Goal: Information Seeking & Learning: Learn about a topic

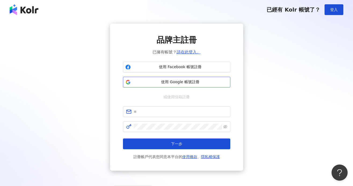
click at [180, 82] on span "使用 Google 帳號註冊" at bounding box center [180, 82] width 95 height 5
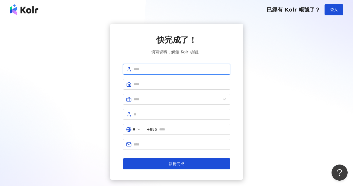
click at [177, 70] on input "text" at bounding box center [181, 69] width 94 height 6
click at [177, 72] on input "text" at bounding box center [181, 69] width 94 height 6
type input "******"
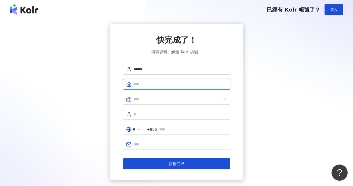
click at [174, 86] on input "text" at bounding box center [181, 84] width 94 height 6
type input "********"
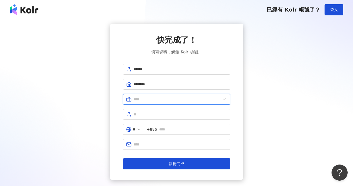
click at [153, 97] on input "text" at bounding box center [177, 99] width 87 height 6
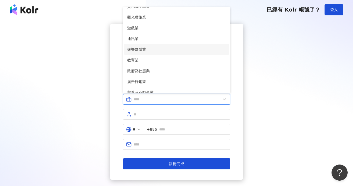
scroll to position [94, 0]
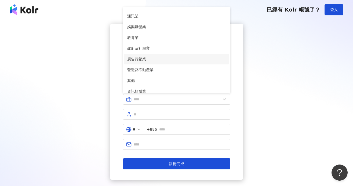
click at [142, 59] on span "廣告行銷業" at bounding box center [176, 59] width 99 height 6
type input "*****"
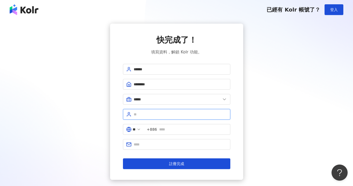
click at [157, 114] on input "text" at bounding box center [181, 115] width 94 height 6
type input "*"
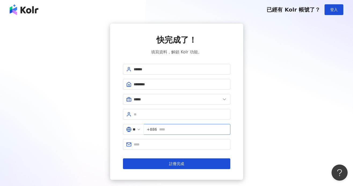
click at [177, 131] on input "text" at bounding box center [193, 130] width 68 height 6
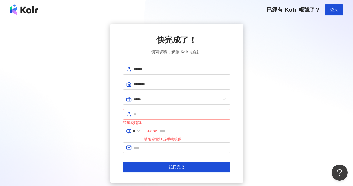
click at [157, 110] on span at bounding box center [177, 114] width 108 height 11
click at [157, 114] on input "text" at bounding box center [181, 115] width 94 height 6
paste input "**********"
type input "**********"
click at [163, 130] on input "text" at bounding box center [194, 131] width 68 height 6
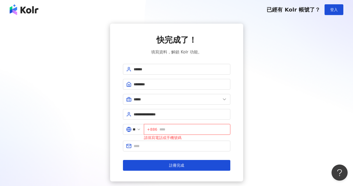
click at [184, 132] on input "text" at bounding box center [194, 130] width 68 height 6
type input "*"
type input "**********"
click at [174, 143] on input "text" at bounding box center [181, 146] width 94 height 6
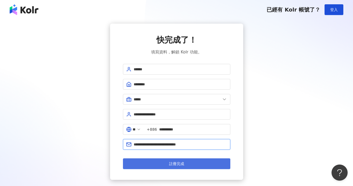
type input "**********"
click at [180, 162] on span "註冊完成" at bounding box center [176, 164] width 15 height 4
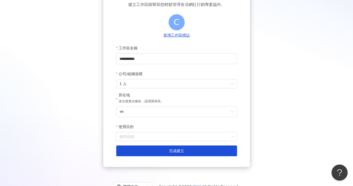
scroll to position [47, 0]
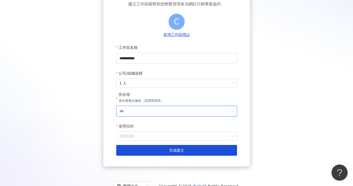
click at [171, 112] on input "***" at bounding box center [175, 111] width 110 height 10
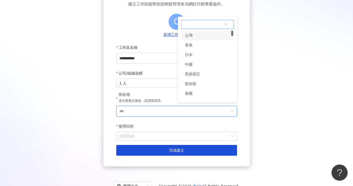
click at [191, 38] on div "台灣" at bounding box center [189, 36] width 8 height 10
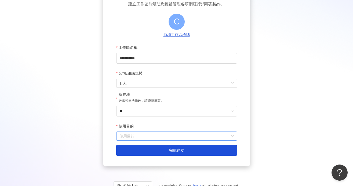
click at [150, 136] on input "使用目的" at bounding box center [177, 136] width 114 height 9
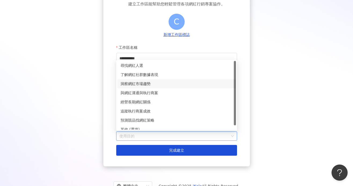
click at [154, 83] on div "洞察網紅市場趨勢" at bounding box center [177, 84] width 112 height 6
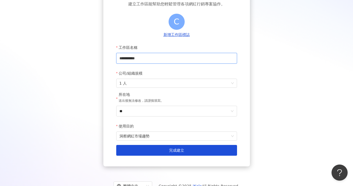
click at [158, 59] on input "**********" at bounding box center [176, 58] width 121 height 11
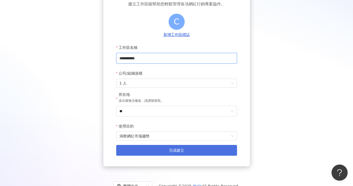
scroll to position [68, 0]
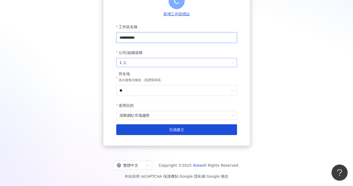
click at [133, 58] on span "1 人" at bounding box center [177, 62] width 114 height 9
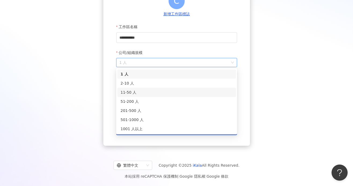
click at [139, 93] on div "11-50 人" at bounding box center [177, 92] width 112 height 6
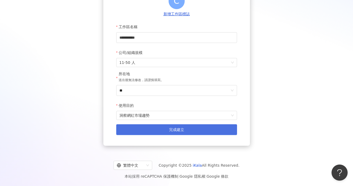
click at [149, 134] on button "完成建立" at bounding box center [176, 129] width 121 height 11
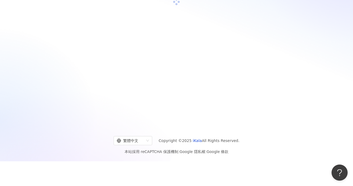
scroll to position [25, 0]
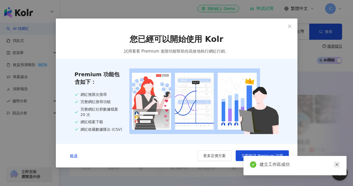
click at [339, 164] on link at bounding box center [337, 165] width 7 height 7
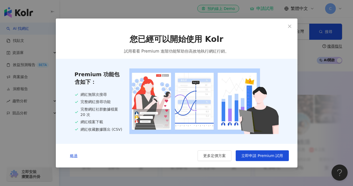
click at [338, 164] on div "您已經可以開始使用 Kolr 試用看看 Premium 進階功能幫助你高效地執行網紅行銷。 Premium 功能包含如下： 網紅無限次搜尋 完整網紅搜尋功能 …" at bounding box center [176, 93] width 353 height 186
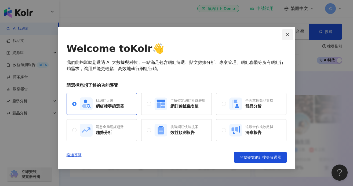
click at [285, 34] on span "Close" at bounding box center [287, 35] width 11 height 4
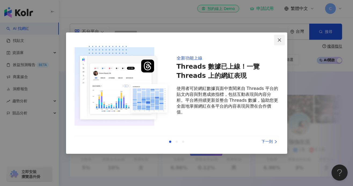
click at [278, 41] on icon "close" at bounding box center [280, 40] width 4 height 4
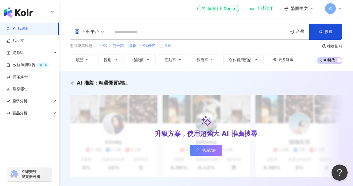
click at [210, 37] on input "search" at bounding box center [199, 32] width 174 height 10
click at [203, 24] on div "不分平台 台灣 搜尋" at bounding box center [206, 32] width 273 height 16
click at [188, 33] on input "search" at bounding box center [199, 32] width 174 height 10
click at [187, 31] on input "search" at bounding box center [199, 32] width 174 height 10
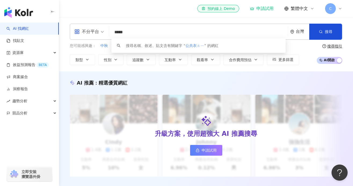
type input "****"
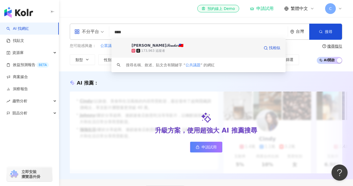
click at [166, 48] on span "莊小蒂𝒯𝑒𝒶𝒸𝒽𝑒𝓇🇹🇼" at bounding box center [196, 45] width 128 height 5
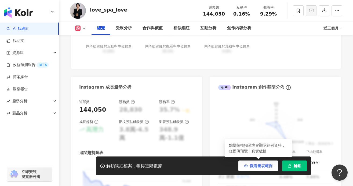
click at [270, 169] on button "觀看圖表範例" at bounding box center [259, 166] width 40 height 11
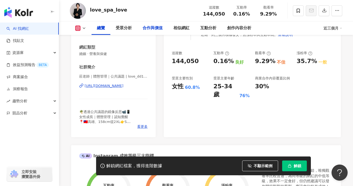
scroll to position [88, 0]
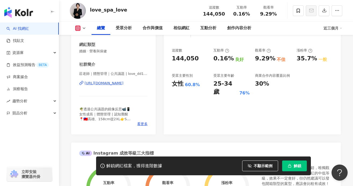
click at [29, 27] on link "AI 找網紅" at bounding box center [17, 28] width 23 height 5
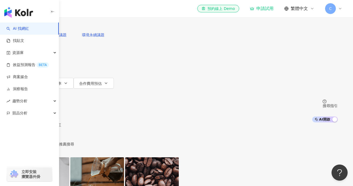
click at [48, 154] on link "申請試用" at bounding box center [32, 152] width 32 height 11
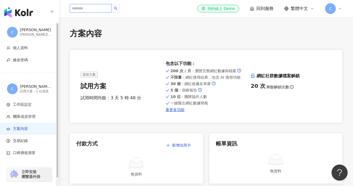
click at [90, 5] on input "search" at bounding box center [91, 8] width 42 height 9
type input "**"
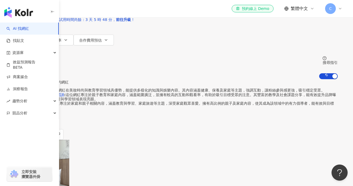
scroll to position [42, 0]
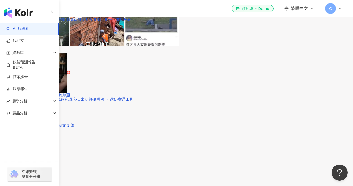
scroll to position [1050, 0]
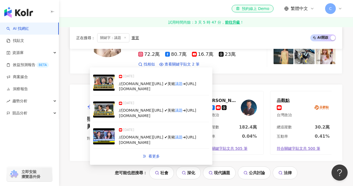
scroll to position [0, 42]
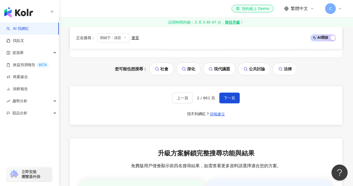
scroll to position [1082, 0]
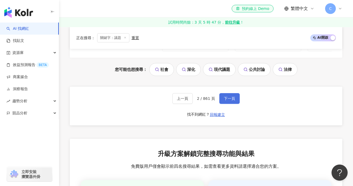
click at [228, 96] on span "下一頁" at bounding box center [229, 98] width 11 height 4
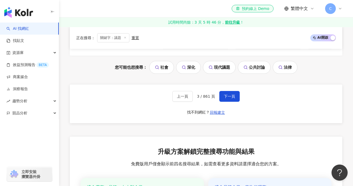
scroll to position [1044, 0]
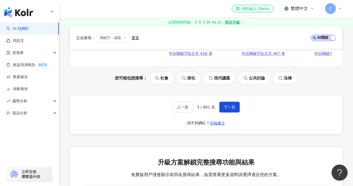
click at [231, 99] on div "上一頁 3 / 861 頁 下一頁 找不到網紅？ 回報建立" at bounding box center [206, 114] width 273 height 39
click at [233, 106] on span "下一頁" at bounding box center [229, 107] width 11 height 4
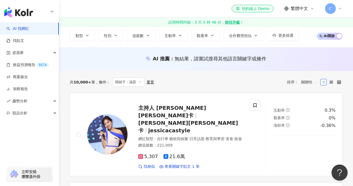
scroll to position [34, 0]
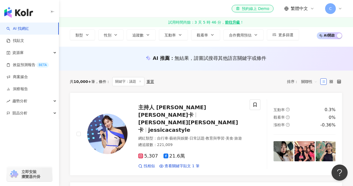
click at [218, 114] on div "主持人 Jessica潔西卡 Jessica潔西卡 jessicacastyle" at bounding box center [190, 119] width 105 height 30
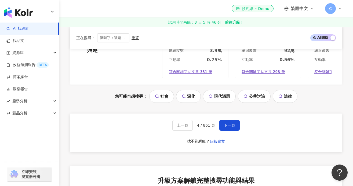
scroll to position [1033, 0]
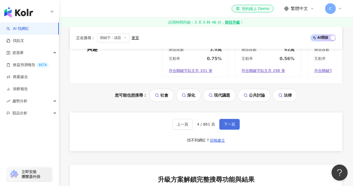
click at [232, 122] on span "下一頁" at bounding box center [229, 124] width 11 height 4
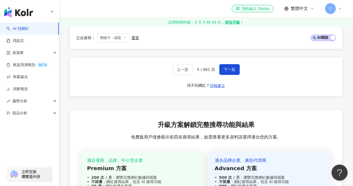
scroll to position [1084, 0]
click at [230, 68] on span "下一頁" at bounding box center [229, 70] width 11 height 4
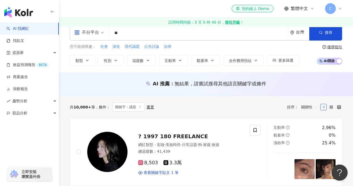
scroll to position [0, 0]
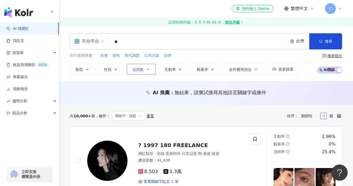
click at [143, 69] on span "追蹤數" at bounding box center [137, 69] width 11 height 4
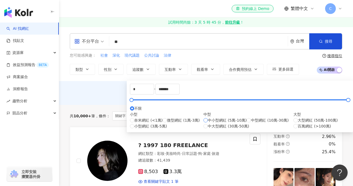
click at [208, 123] on span "中小型網紅 (5萬-10萬)" at bounding box center [227, 120] width 39 height 6
type input "*****"
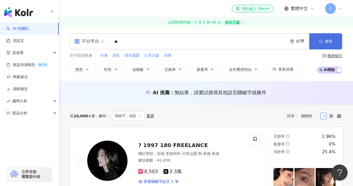
click at [325, 42] on span "搜尋" at bounding box center [329, 41] width 8 height 4
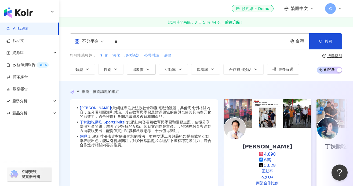
click at [153, 56] on span "公共討論" at bounding box center [151, 55] width 15 height 5
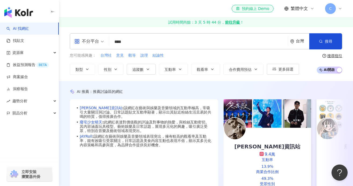
click at [138, 42] on input "****" at bounding box center [199, 42] width 174 height 10
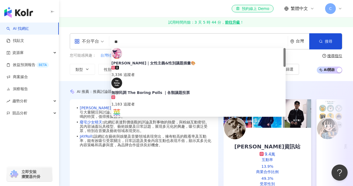
type input "*"
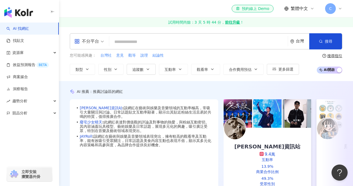
click at [128, 41] on input "search" at bounding box center [199, 42] width 174 height 10
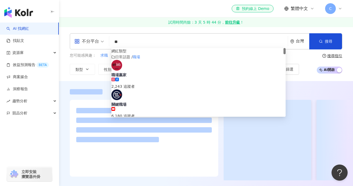
click at [172, 33] on div "不分平台 ** 台灣 搜尋 customizedTag 網紅類型 日常話題 / 職場 職場贏家 2,243 追蹤者 關鍵職場 6,180 追蹤者 職場觀落陰 …" at bounding box center [206, 41] width 273 height 16
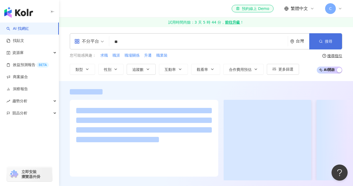
click at [316, 40] on button "搜尋" at bounding box center [326, 41] width 33 height 16
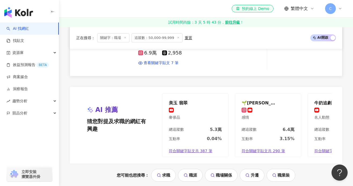
scroll to position [1129, 0]
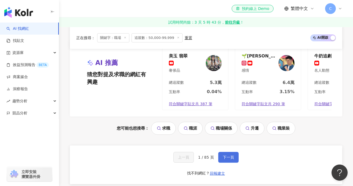
click at [226, 152] on button "下一頁" at bounding box center [229, 157] width 20 height 11
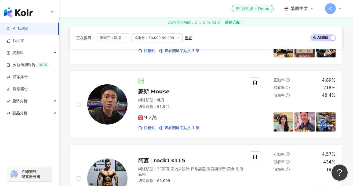
scroll to position [1110, 0]
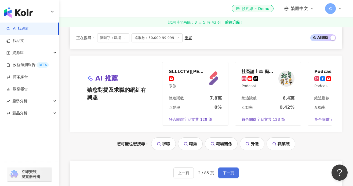
click at [228, 171] on span "下一頁" at bounding box center [228, 173] width 11 height 4
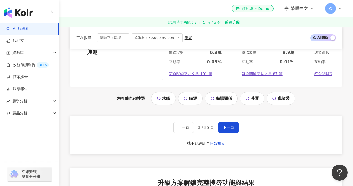
scroll to position [1201, 0]
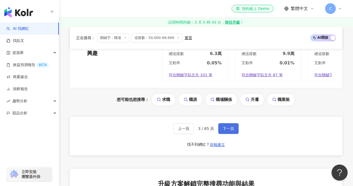
click at [232, 127] on span "下一頁" at bounding box center [228, 129] width 11 height 4
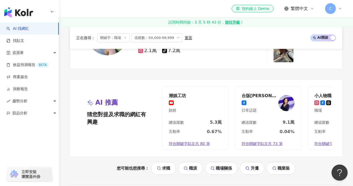
scroll to position [1088, 0]
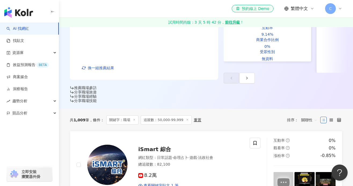
scroll to position [133, 0]
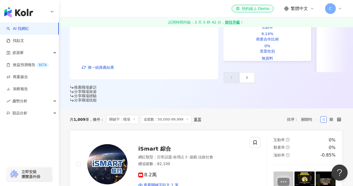
click at [235, 166] on link "iSmart 綜合 網紅類型 ： 日常話題 · 命理占卜 · 遊戲 · 法政社會 總追蹤數 ： 82,100 8.2萬 查看關鍵字貼文 1 筆 互動率 0% …" at bounding box center [206, 165] width 273 height 68
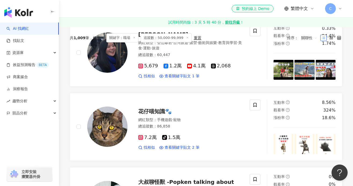
scroll to position [0, 0]
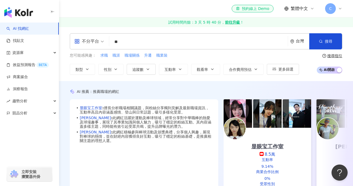
click at [103, 43] on span "不分平台" at bounding box center [89, 41] width 30 height 9
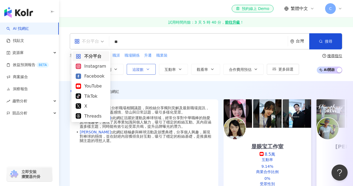
click at [153, 69] on button "追蹤數" at bounding box center [141, 69] width 29 height 11
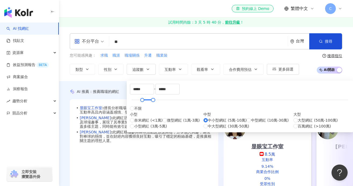
click at [120, 81] on div "AI 推薦 ： 推薦職場的網紅 • 显眼宝工作室 : 擅長分析職場相關議題，與粉絲分享獨到見解及最新職場資訊，互動率高且內容涵蓋感情、登山與日常話題，吸引多樣…" at bounding box center [206, 161] width 294 height 160
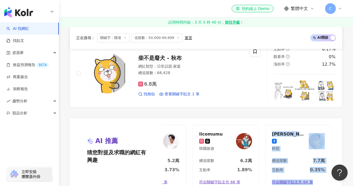
scroll to position [1122, 0]
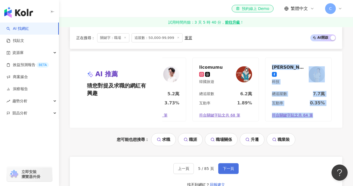
click at [233, 167] on span "下一頁" at bounding box center [228, 169] width 11 height 4
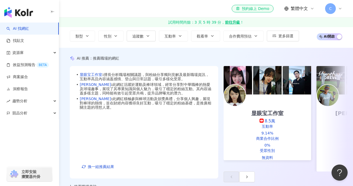
scroll to position [34, 0]
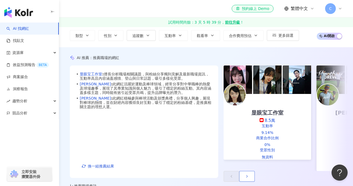
click at [248, 176] on polyline "button" at bounding box center [247, 177] width 1 height 2
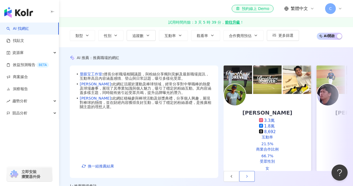
click at [248, 176] on polyline "button" at bounding box center [247, 177] width 1 height 2
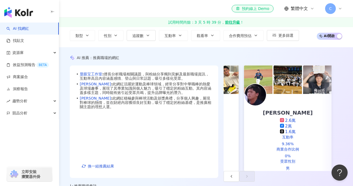
scroll to position [0, 0]
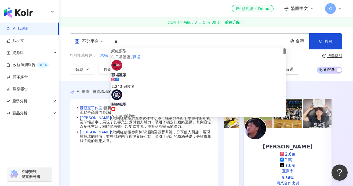
click at [175, 39] on input "**" at bounding box center [199, 42] width 174 height 10
click at [174, 46] on input "**" at bounding box center [199, 42] width 174 height 10
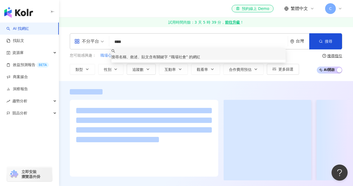
click at [138, 16] on div "el-icon-cs 預約線上 Demo 繁體中文 C" at bounding box center [206, 8] width 273 height 17
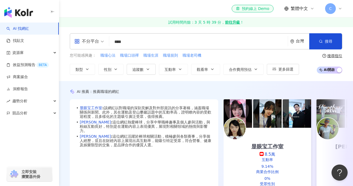
click at [153, 37] on div "不分平台 **** 台灣 搜尋 keyword 搜尋名稱、敘述、貼文含有關鍵字 “ 職場社會 ” 的網紅" at bounding box center [206, 41] width 273 height 16
click at [149, 43] on input "****" at bounding box center [199, 42] width 174 height 10
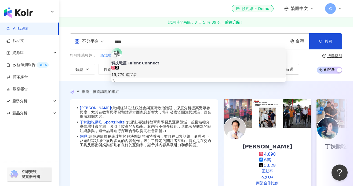
click at [152, 40] on input "****" at bounding box center [199, 42] width 174 height 10
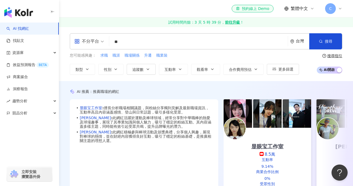
type input "**"
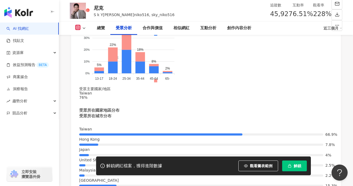
scroll to position [506, 0]
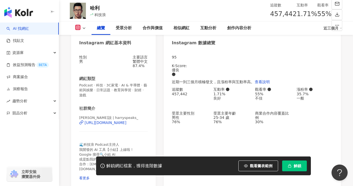
scroll to position [63, 0]
click at [127, 123] on div "https://www.instagram.com/harryspeaks_/" at bounding box center [106, 122] width 42 height 4
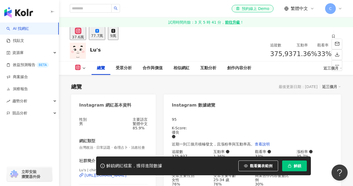
scroll to position [65, 0]
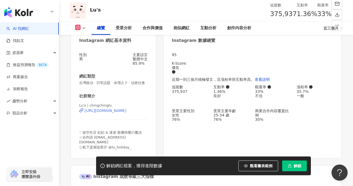
click at [124, 113] on div "https://www.instagram.com/chingchinglu/" at bounding box center [106, 111] width 42 height 4
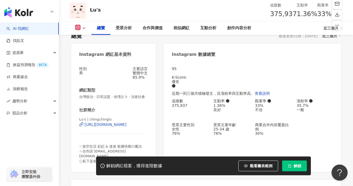
scroll to position [47, 0]
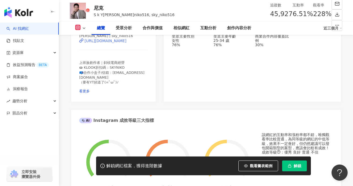
scroll to position [121, 0]
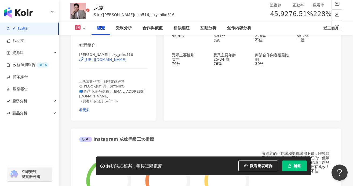
click at [127, 62] on div "[URL][DOMAIN_NAME]" at bounding box center [106, 60] width 42 height 4
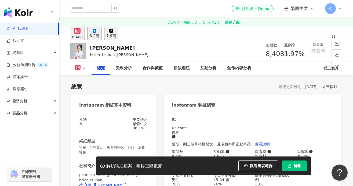
scroll to position [88, 0]
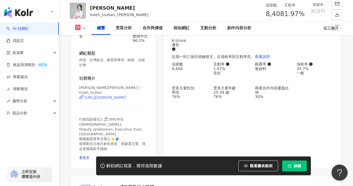
click at [123, 99] on div "https://www.instagram.com/hsieh_tzuhan/" at bounding box center [106, 97] width 42 height 4
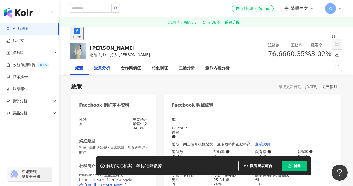
click at [109, 70] on div "受眾分析" at bounding box center [102, 68] width 16 height 6
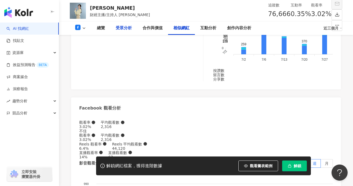
scroll to position [458, 0]
